Goal: Task Accomplishment & Management: Complete application form

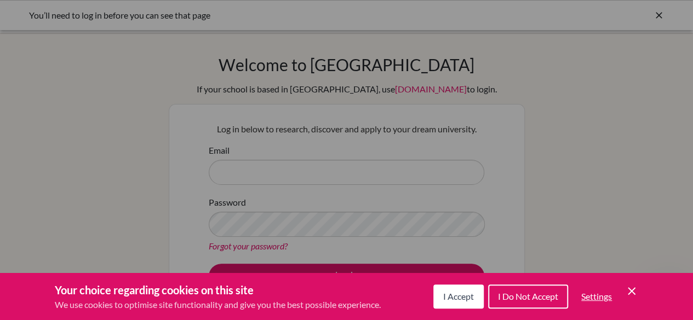
click at [456, 297] on span "I Accept" at bounding box center [458, 296] width 31 height 10
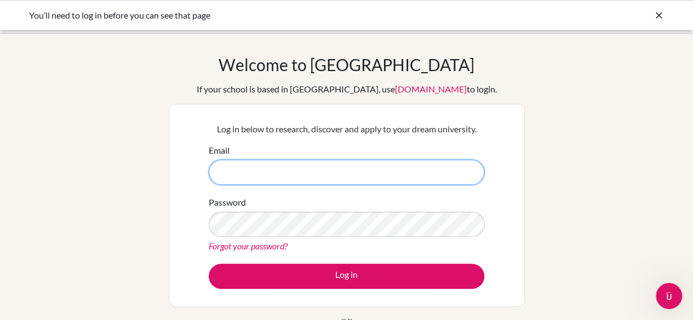
click at [253, 171] on input "Email" at bounding box center [346, 172] width 275 height 25
type input "[EMAIL_ADDRESS][DOMAIN_NAME]"
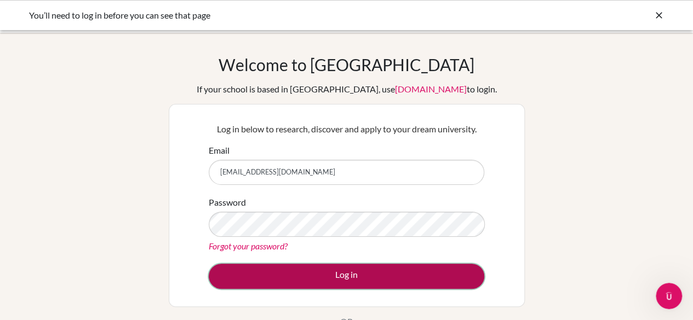
click at [324, 277] on button "Log in" at bounding box center [346, 276] width 275 height 25
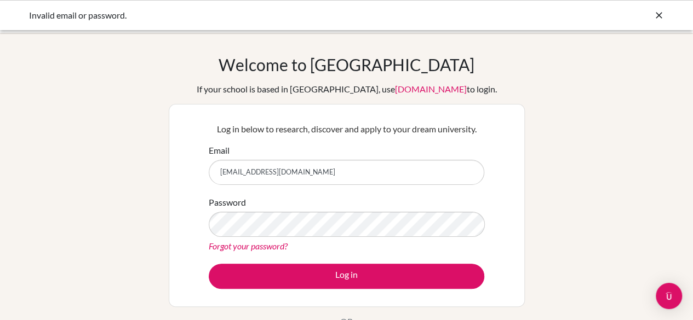
click at [272, 245] on link "Forgot your password?" at bounding box center [248, 246] width 79 height 10
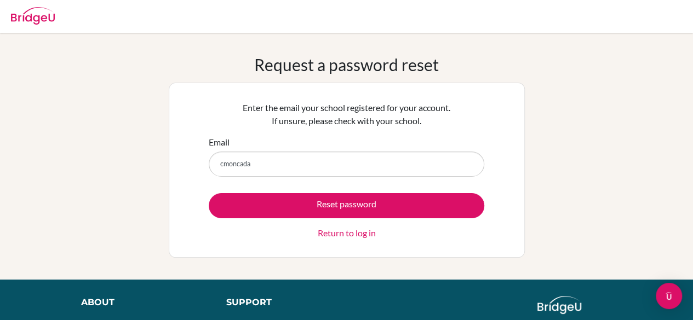
type input "[EMAIL_ADDRESS][DOMAIN_NAME]"
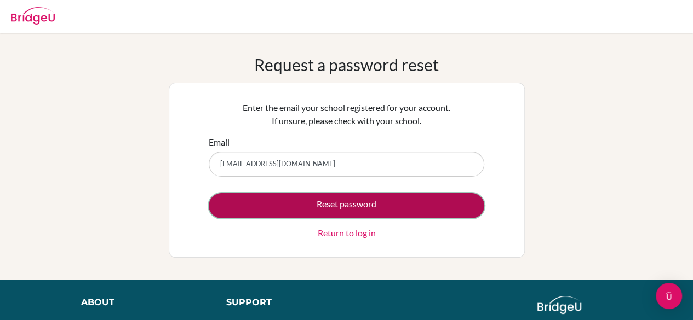
click at [331, 206] on button "Reset password" at bounding box center [346, 205] width 275 height 25
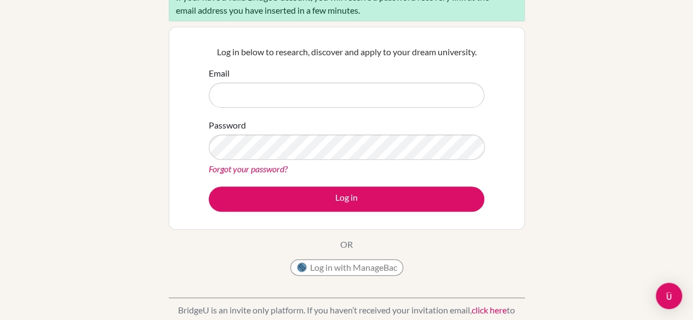
scroll to position [126, 0]
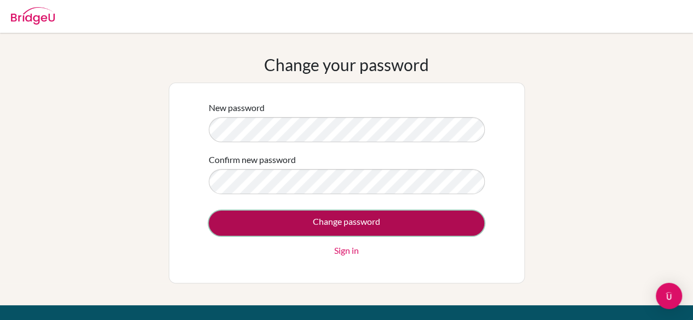
click at [320, 225] on input "Change password" at bounding box center [346, 223] width 275 height 25
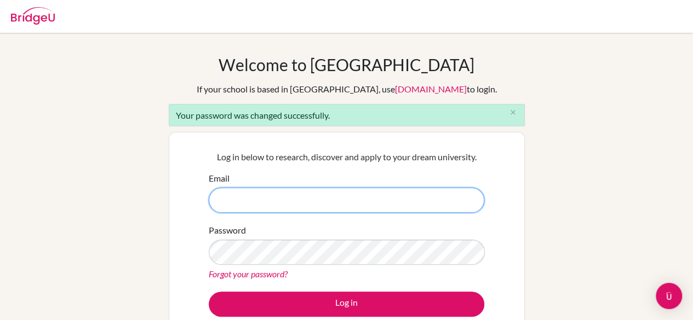
click at [246, 203] on input "Email" at bounding box center [346, 200] width 275 height 25
type input "cmoncada@colegiobolivar.org"
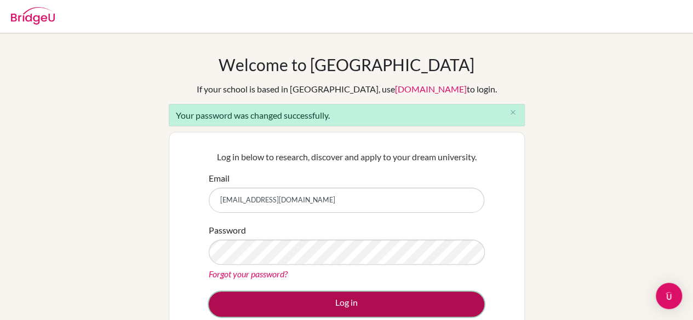
click at [339, 304] on button "Log in" at bounding box center [346, 304] width 275 height 25
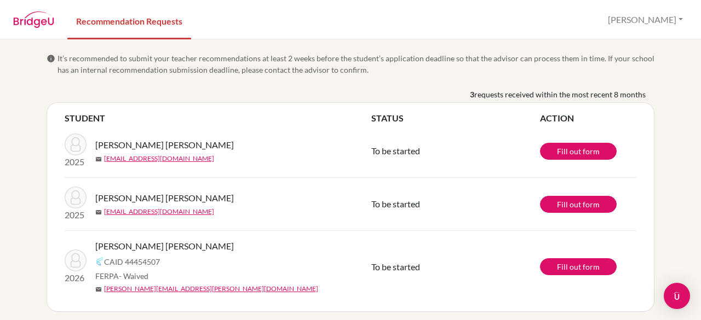
scroll to position [4, 0]
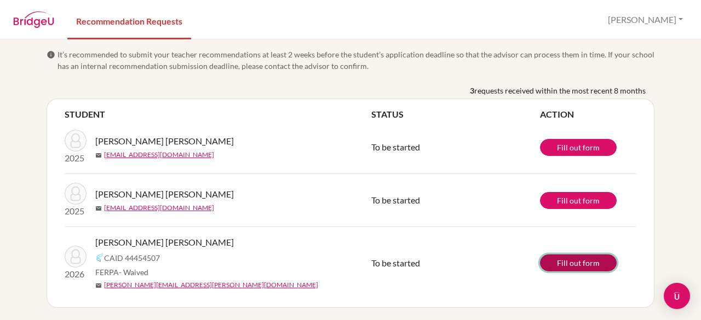
click at [568, 264] on link "Fill out form" at bounding box center [578, 263] width 77 height 17
